Goal: Find specific page/section: Find specific page/section

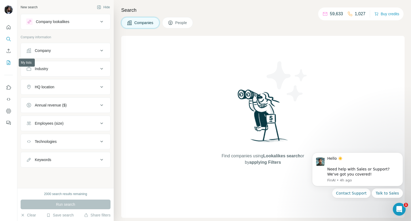
click at [9, 63] on icon "My lists" at bounding box center [8, 62] width 5 height 5
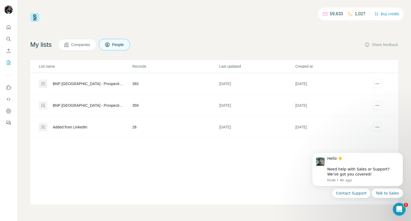
click at [84, 83] on div "BNP [GEOGRAPHIC_DATA] - Prospection file b" at bounding box center [88, 83] width 71 height 5
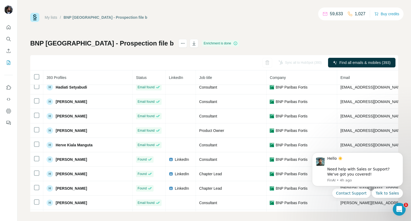
scroll to position [2015, 0]
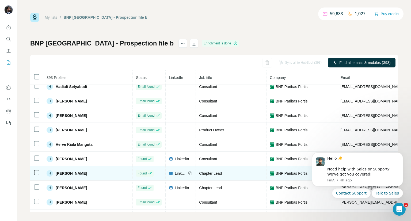
click at [169, 171] on img at bounding box center [171, 173] width 4 height 4
click at [175, 171] on span "LinkedIn" at bounding box center [181, 173] width 12 height 5
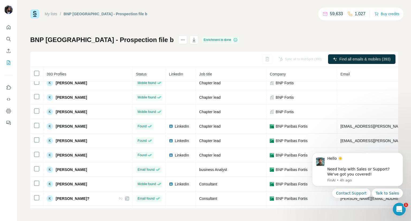
scroll to position [2793, 0]
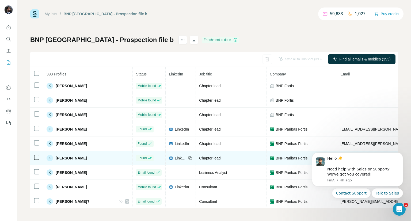
click at [175, 156] on span "LinkedIn" at bounding box center [181, 158] width 12 height 5
